Goal: Find contact information: Find contact information

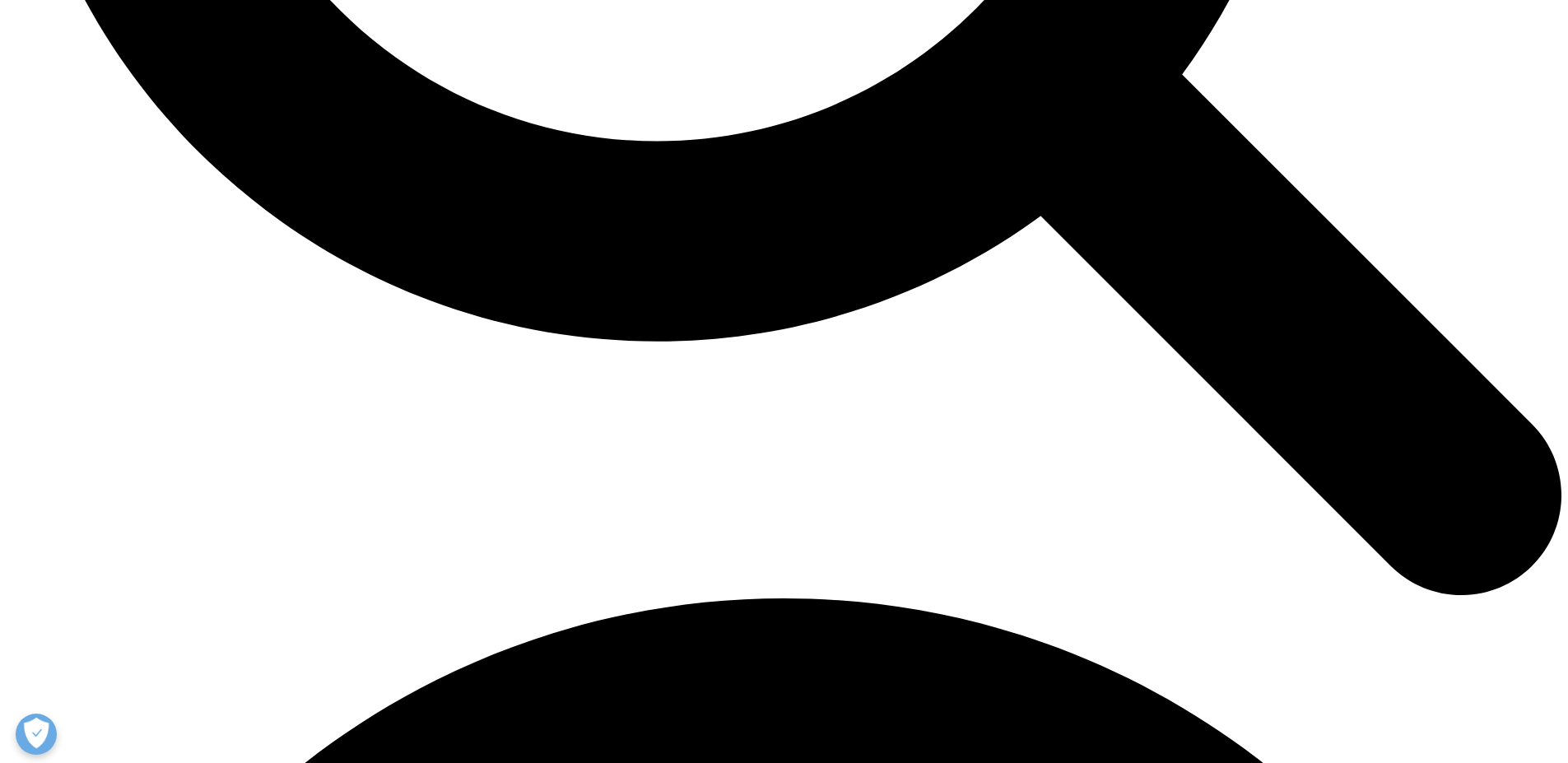
scroll to position [2665, 0]
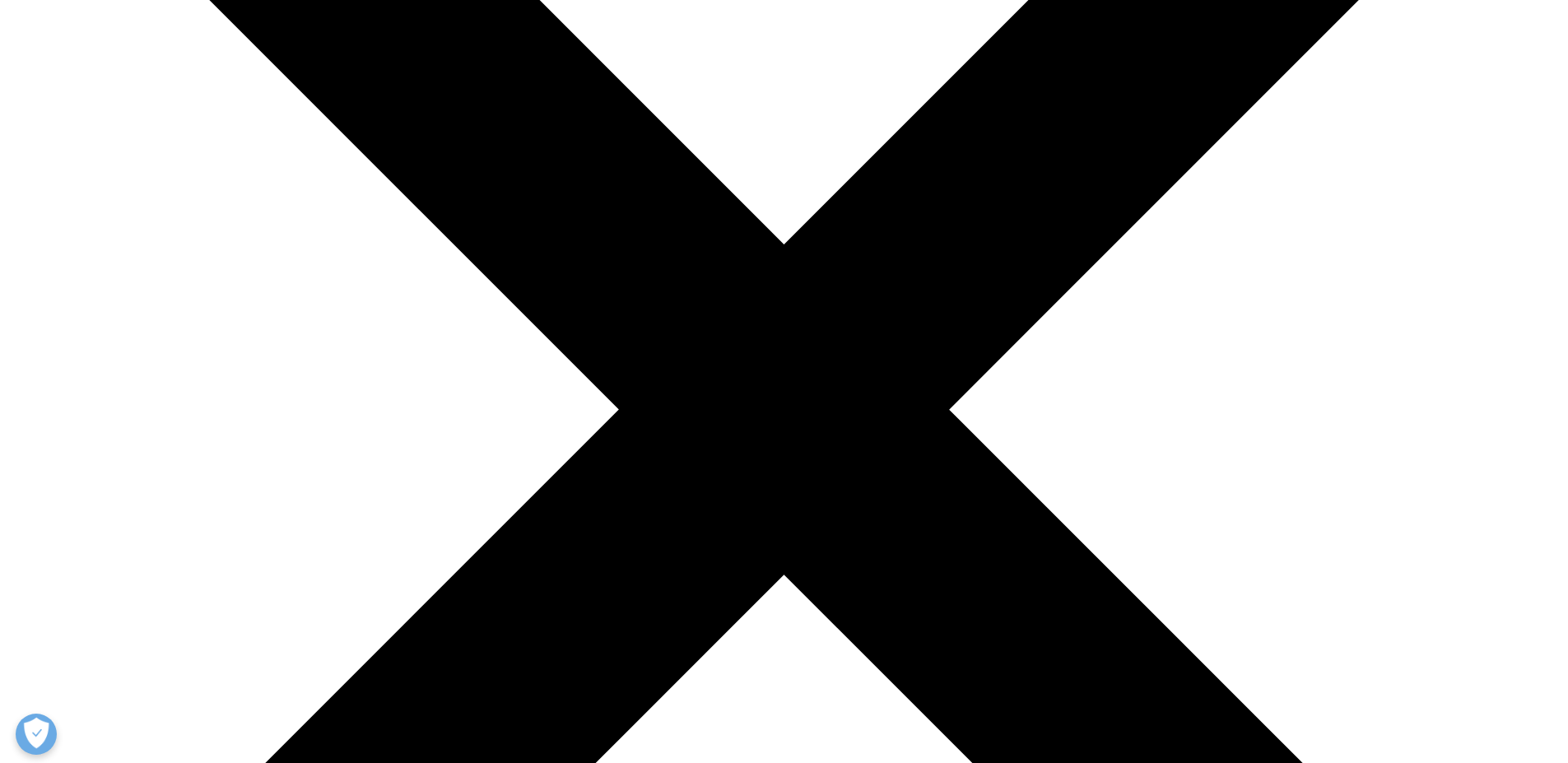
scroll to position [412, 0]
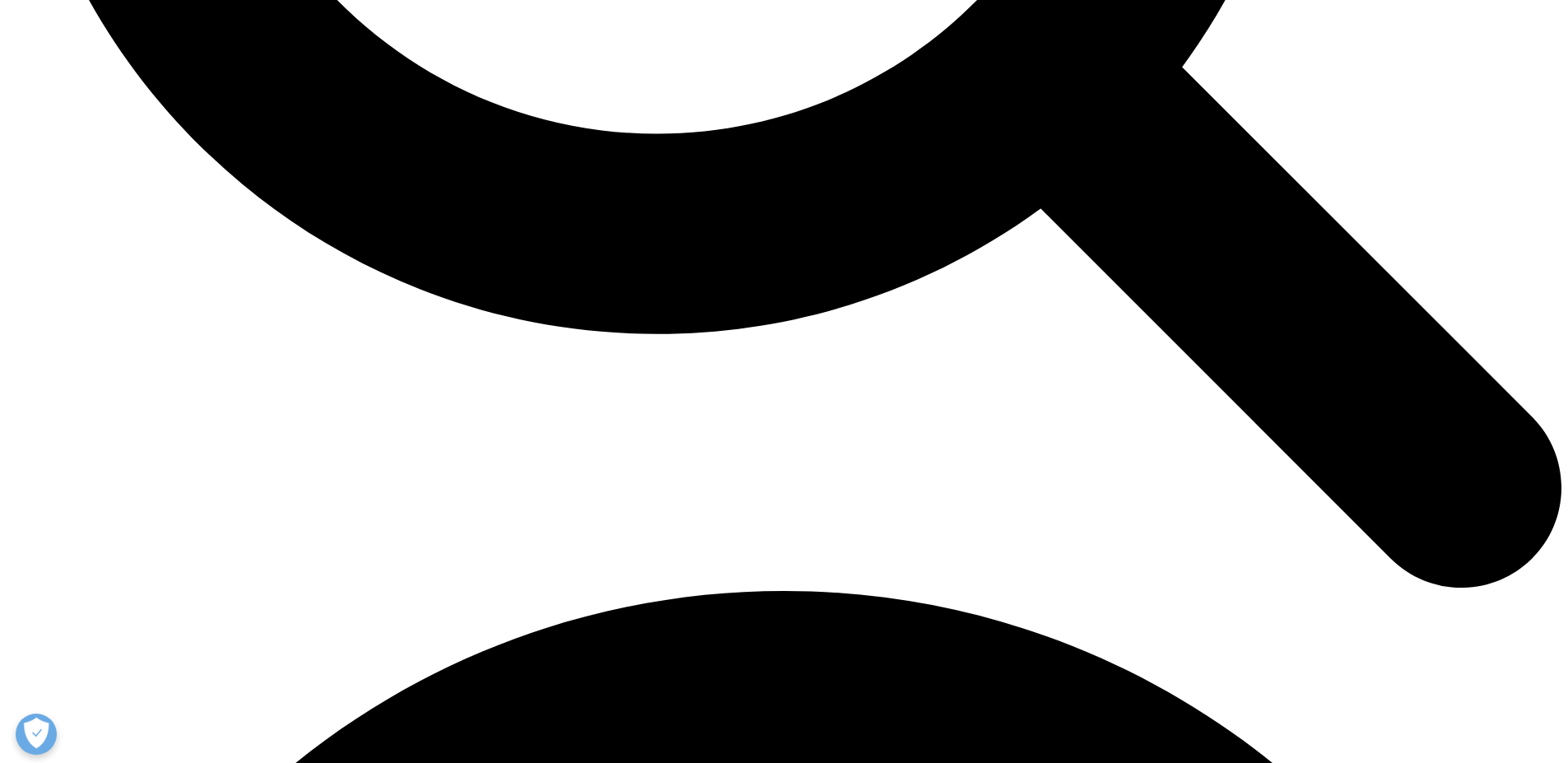
scroll to position [2564, 0]
